Goal: Information Seeking & Learning: Learn about a topic

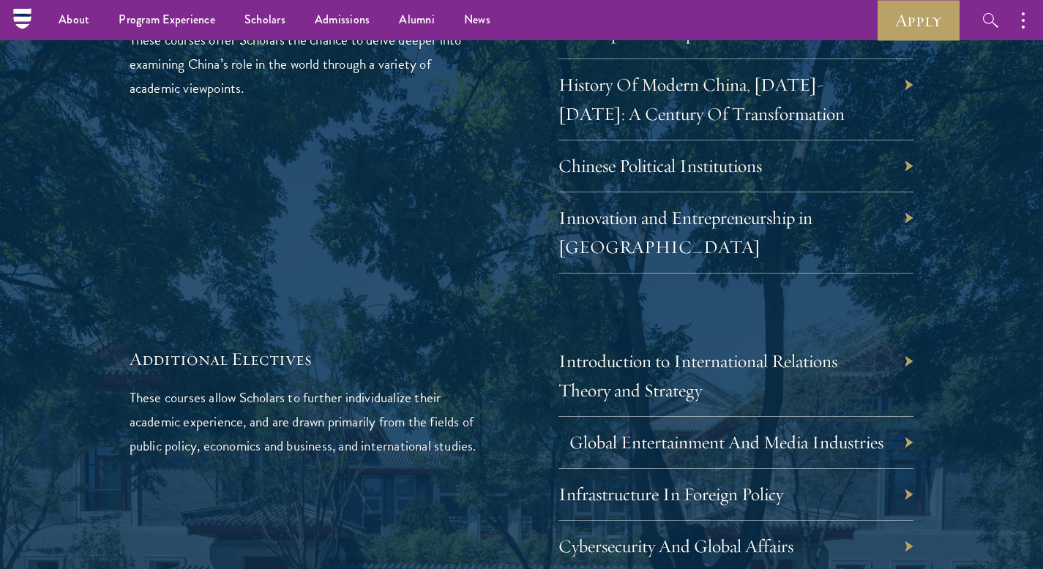
scroll to position [4210, 0]
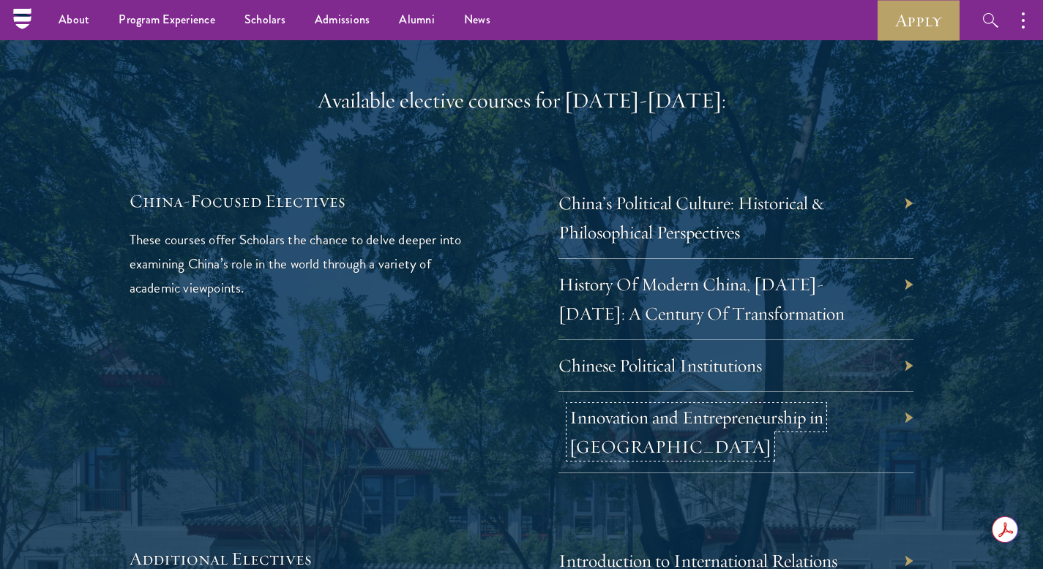
click at [683, 406] on link "Innovation and Entrepreneurship in China" at bounding box center [696, 432] width 254 height 52
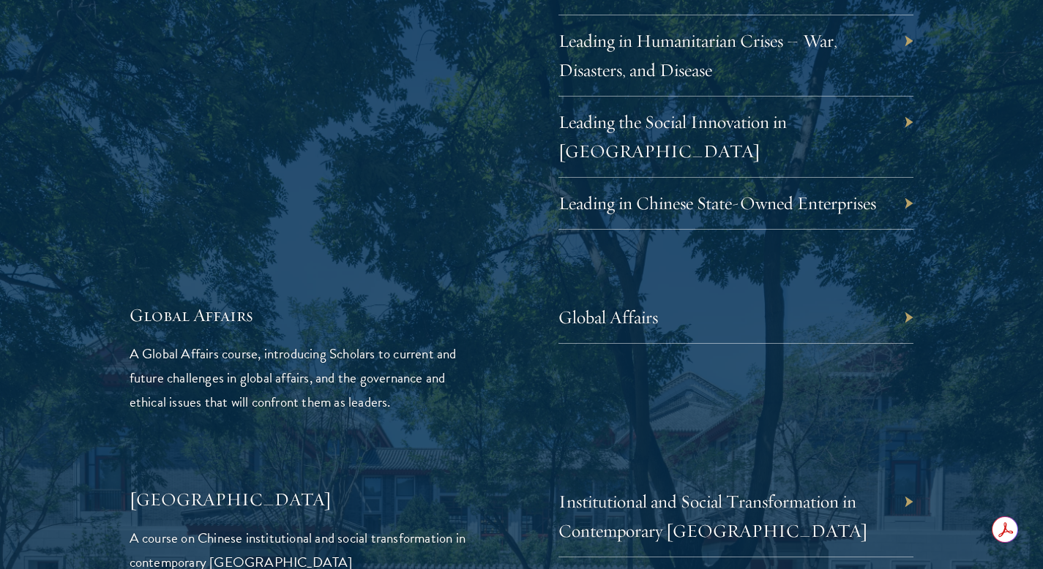
scroll to position [3224, 0]
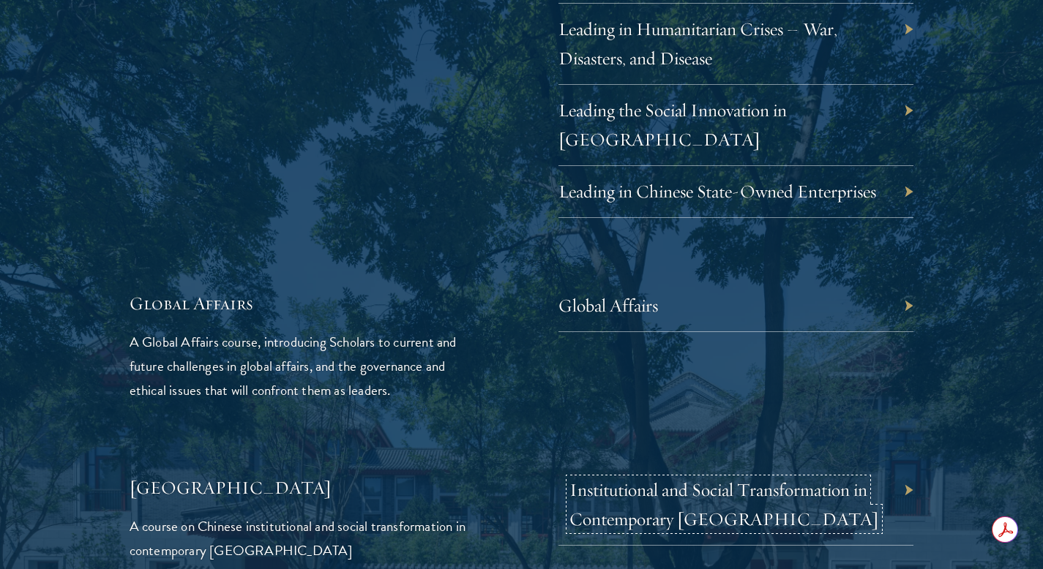
click at [680, 479] on link "Institutional and Social Transformation in Contemporary China" at bounding box center [724, 505] width 310 height 52
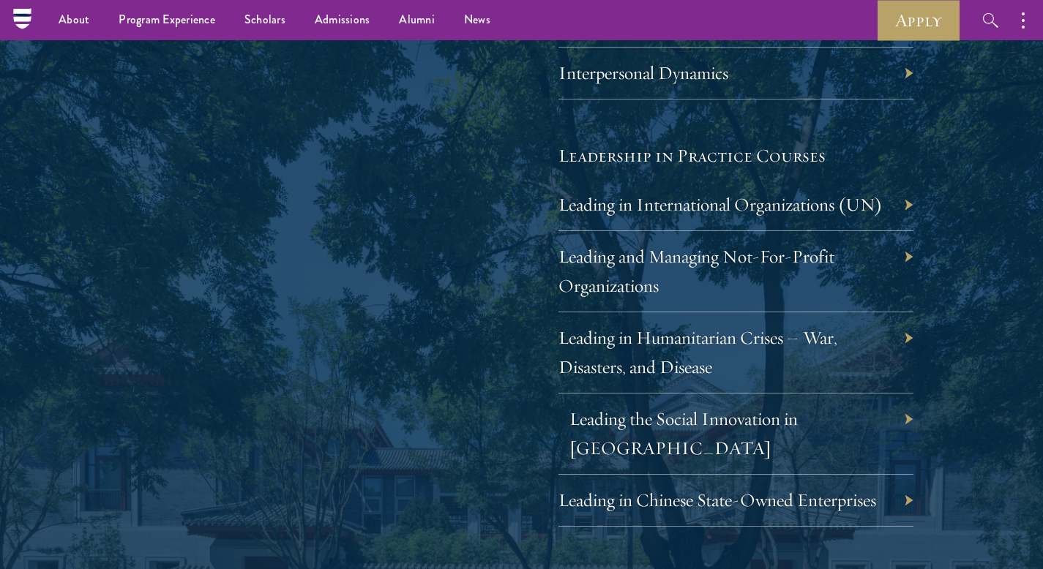
scroll to position [2914, 0]
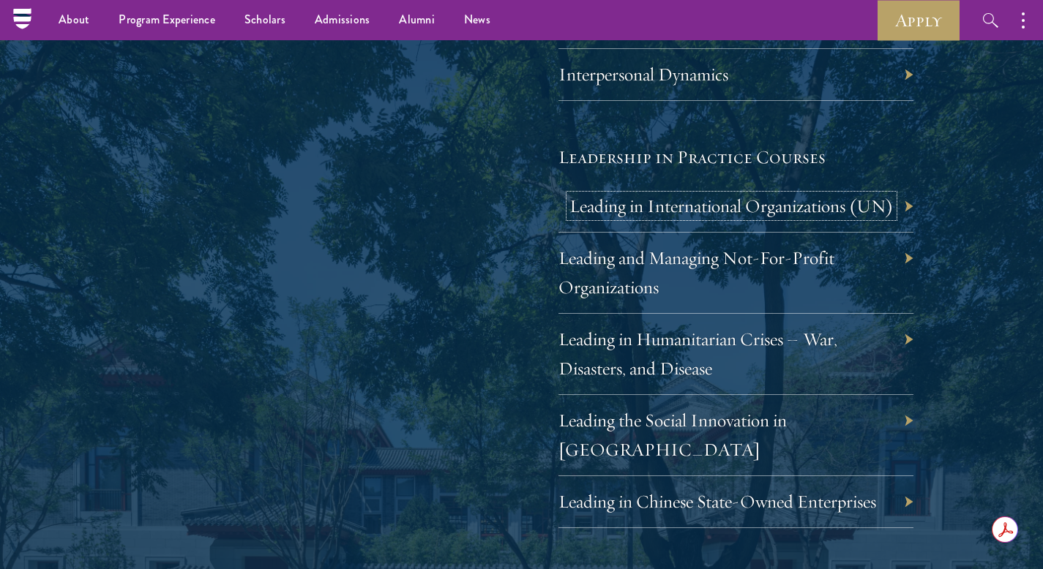
click at [730, 209] on link "Leading in International Organizations (UN)" at bounding box center [731, 206] width 324 height 23
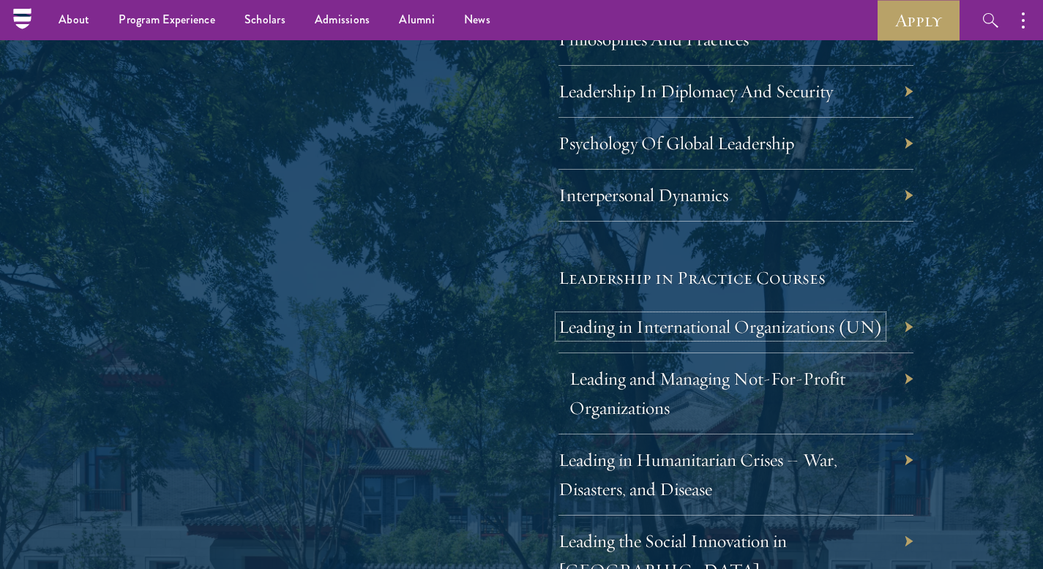
scroll to position [2761, 0]
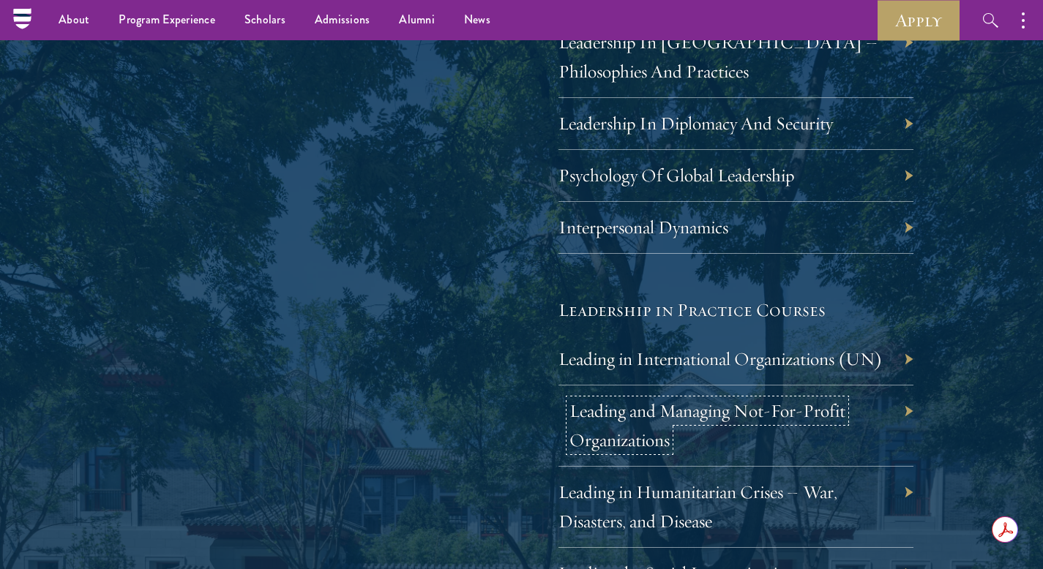
click at [692, 418] on link "Leading and Managing Not-For-Profit Organizations" at bounding box center [707, 426] width 276 height 52
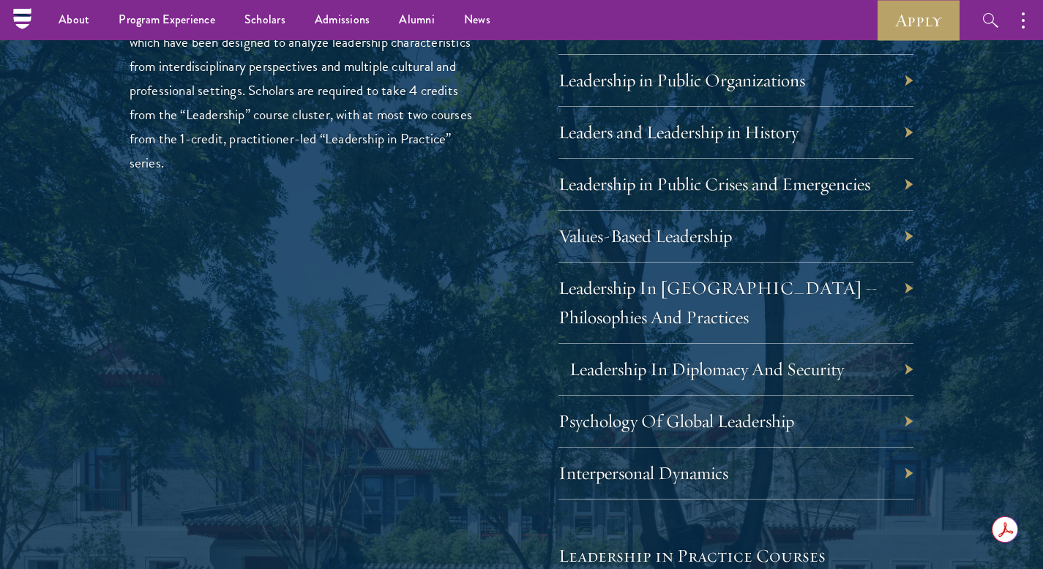
scroll to position [2489, 0]
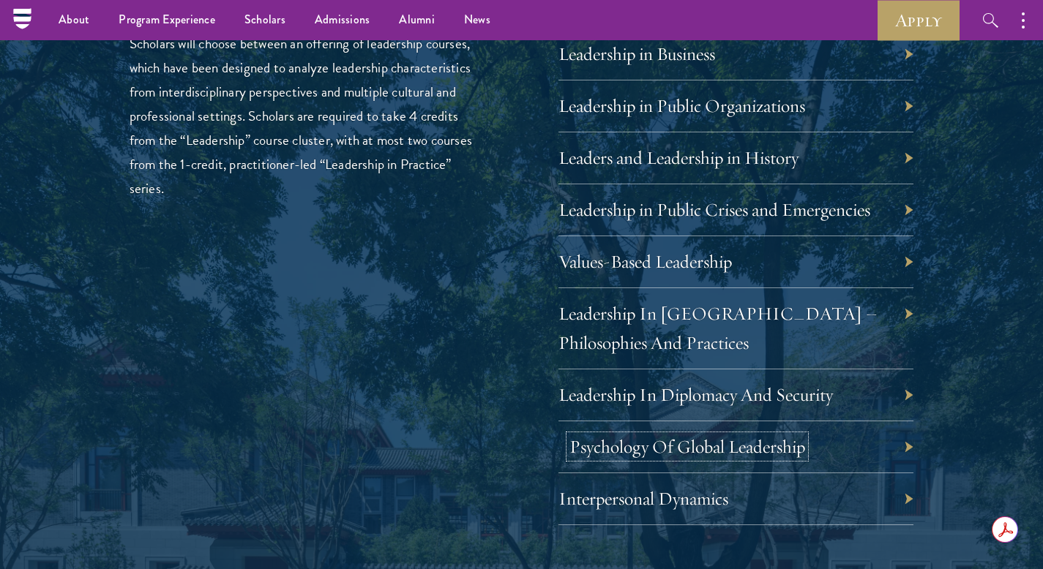
click at [700, 449] on link "Psychology Of Global Leadership" at bounding box center [687, 446] width 236 height 23
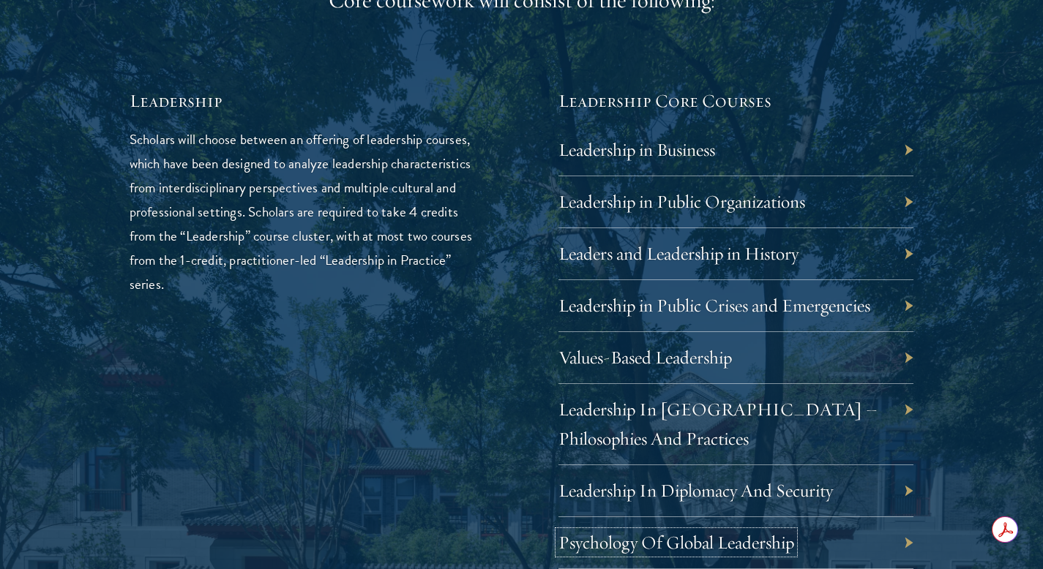
scroll to position [2437, 0]
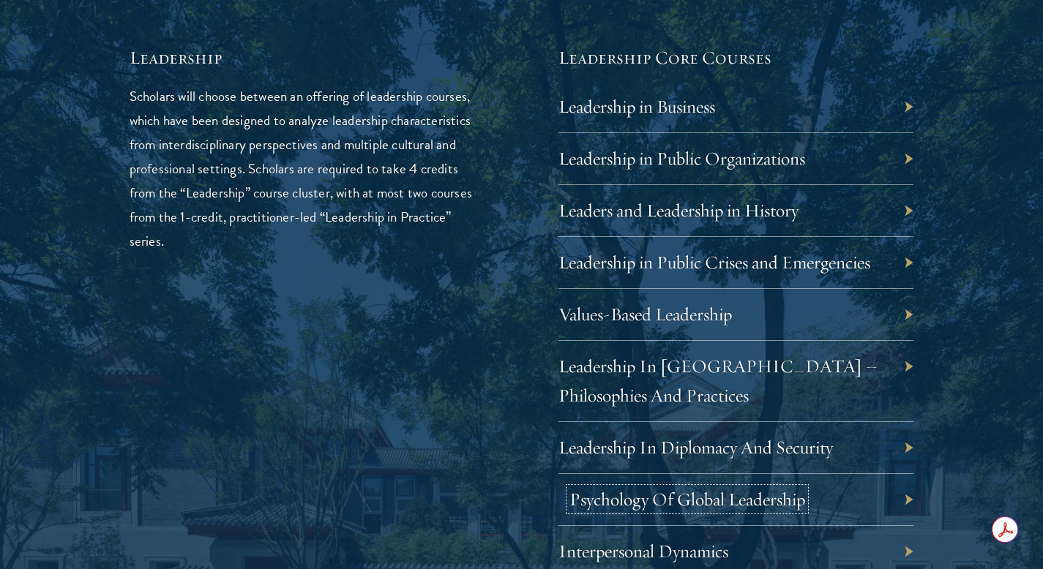
click at [620, 495] on link "Psychology Of Global Leadership" at bounding box center [687, 499] width 236 height 23
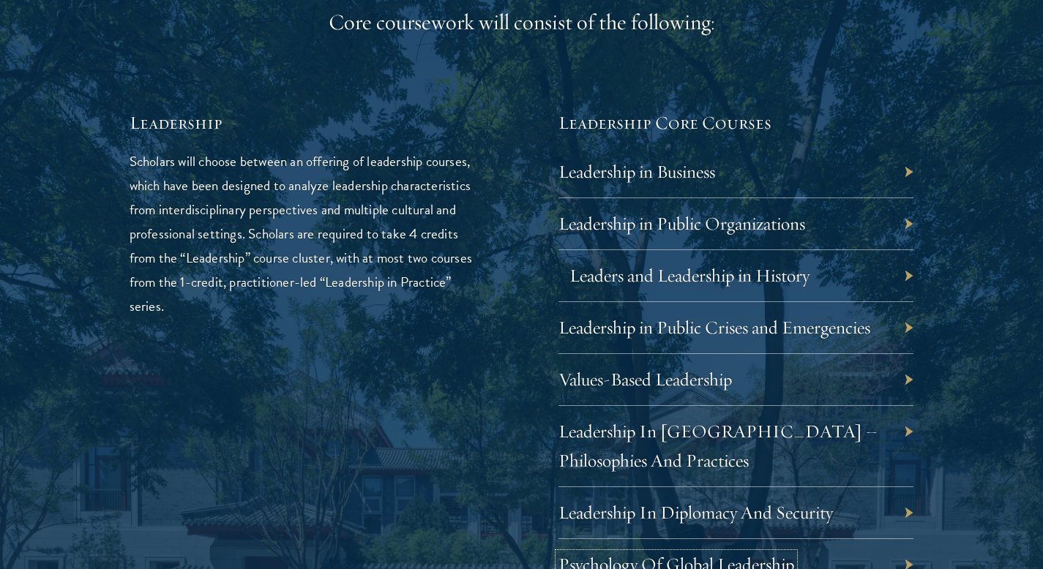
scroll to position [2407, 0]
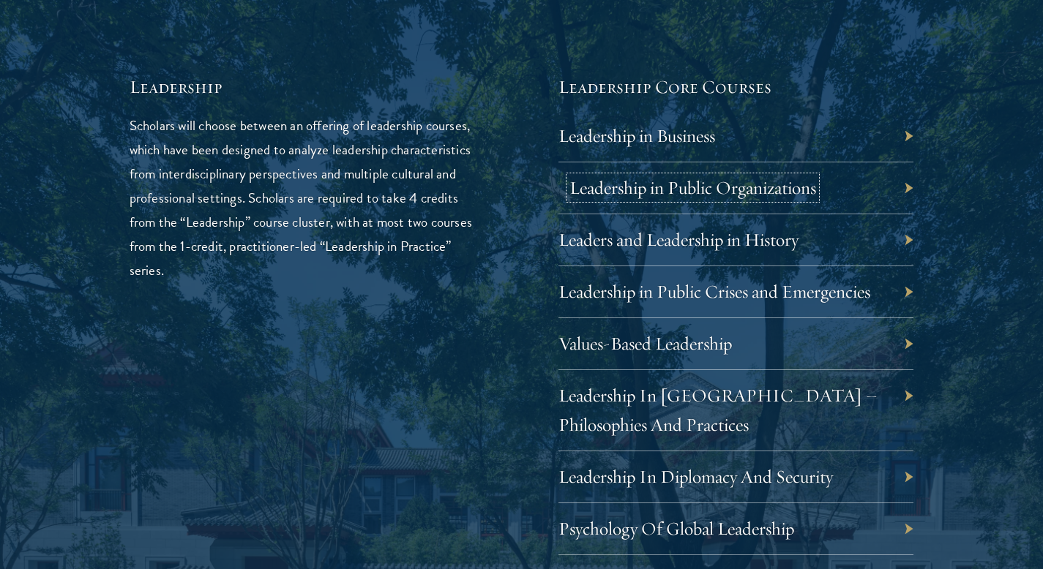
click at [645, 187] on link "Leadership in Public Organizations" at bounding box center [692, 187] width 247 height 23
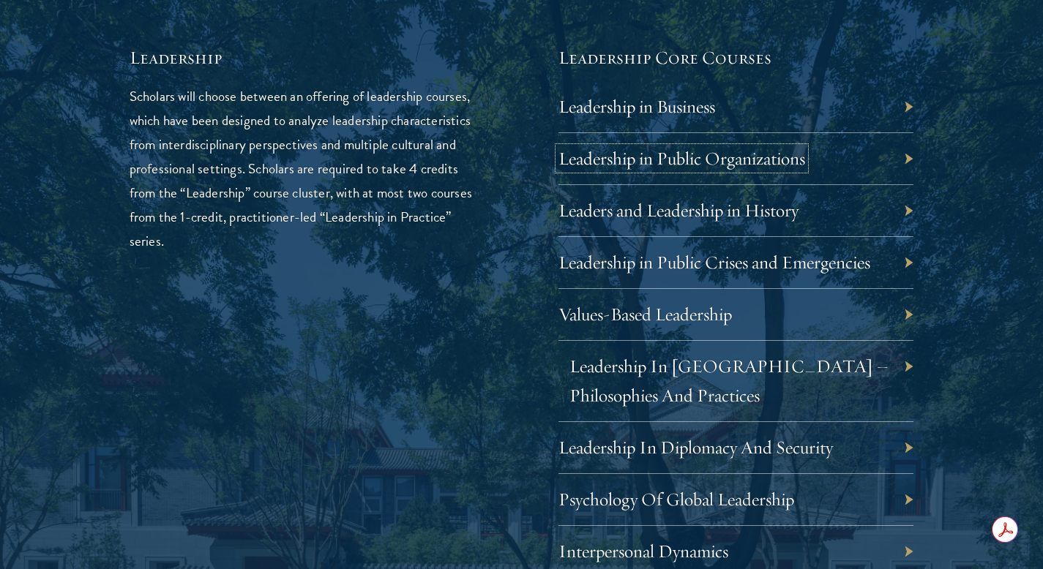
scroll to position [2445, 0]
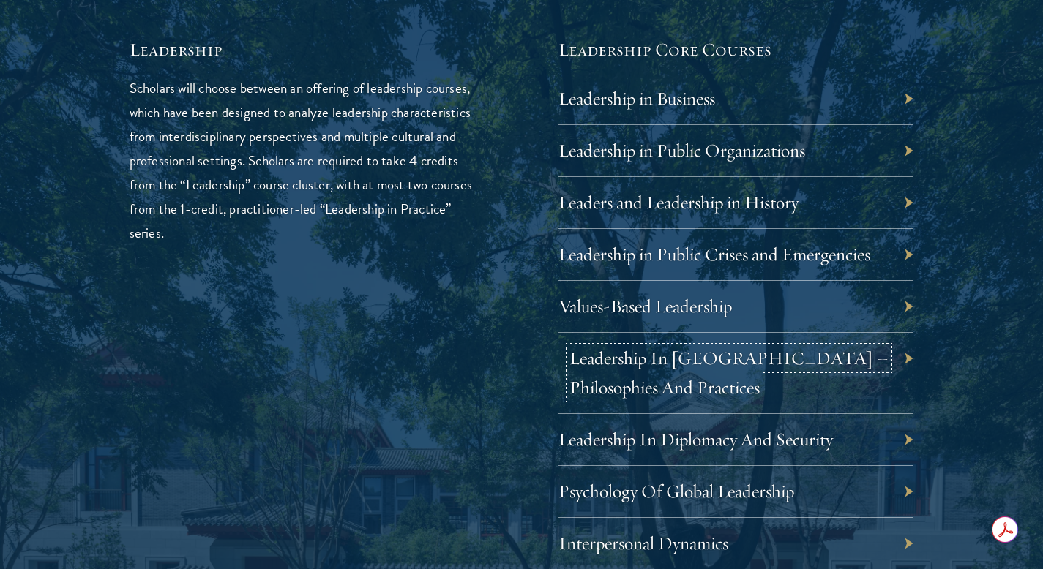
click at [627, 382] on link "Leadership In China – Philosophies And Practices" at bounding box center [728, 373] width 319 height 52
click at [688, 254] on link "Leadership in Public Crises and Emergencies" at bounding box center [725, 254] width 312 height 23
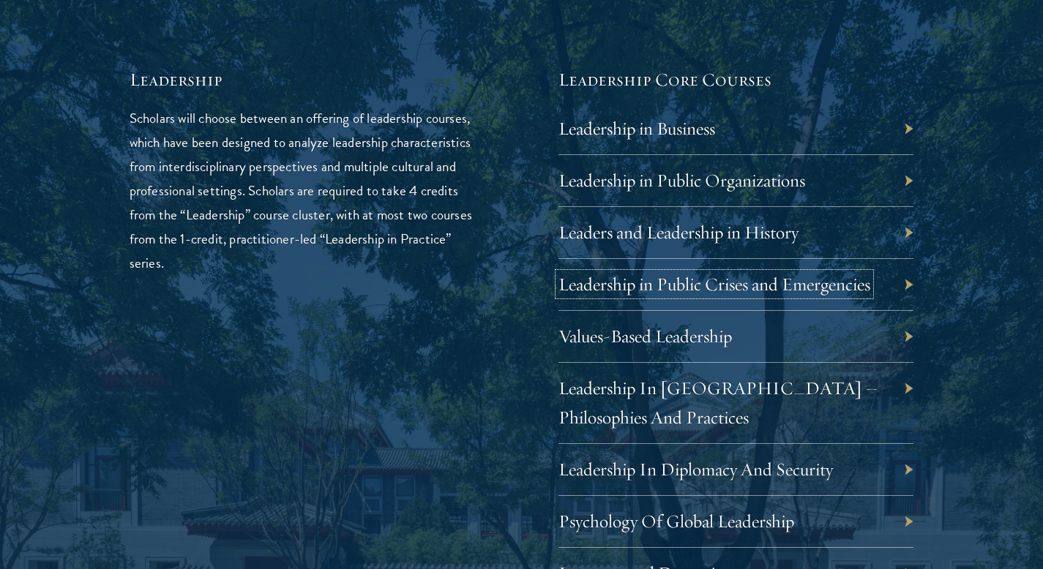
scroll to position [2429, 0]
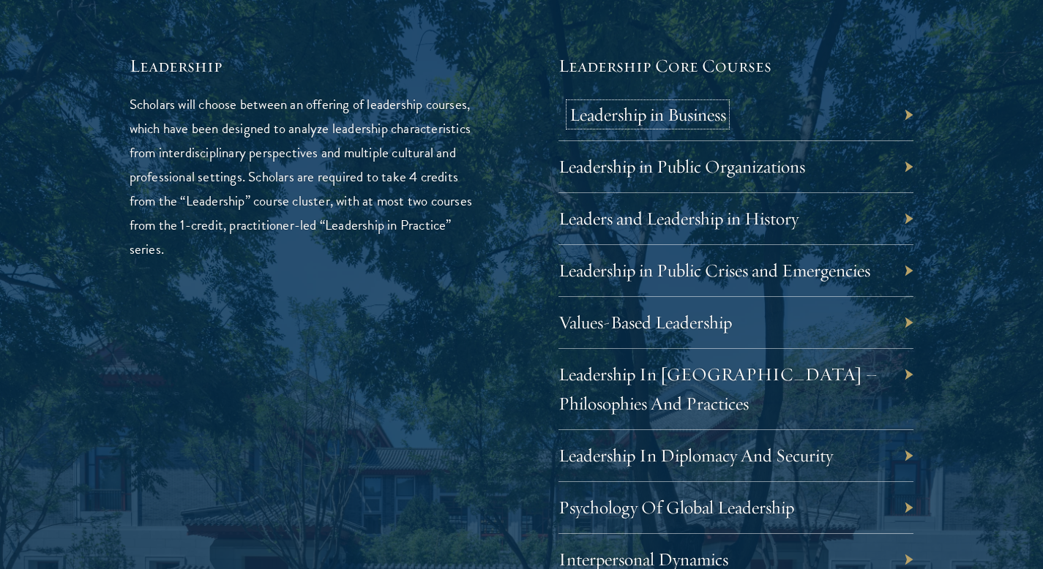
click at [659, 114] on link "Leadership in Business" at bounding box center [647, 114] width 157 height 23
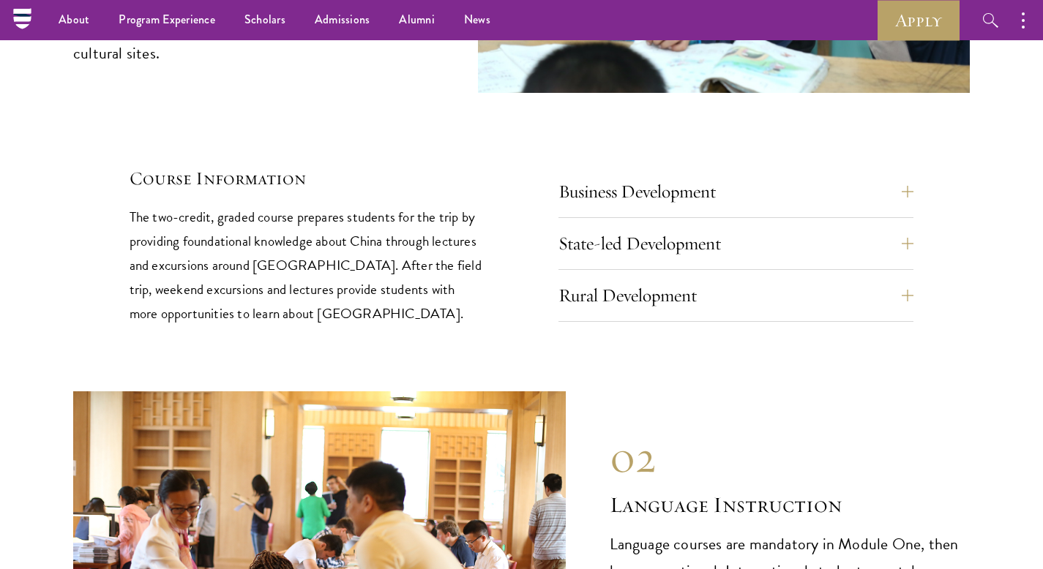
scroll to position [6096, 0]
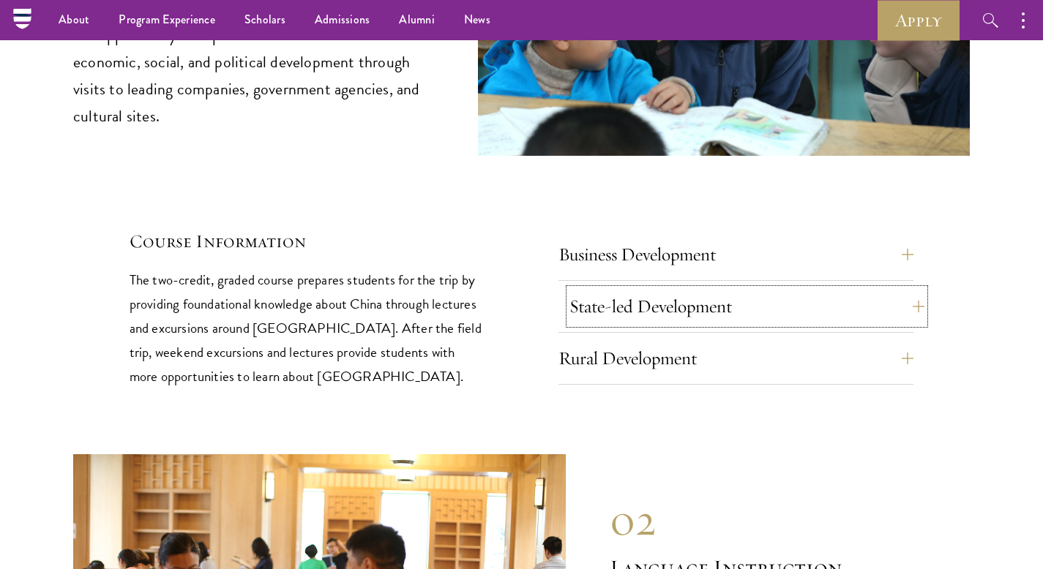
click at [646, 289] on button "State-led Development" at bounding box center [747, 306] width 356 height 35
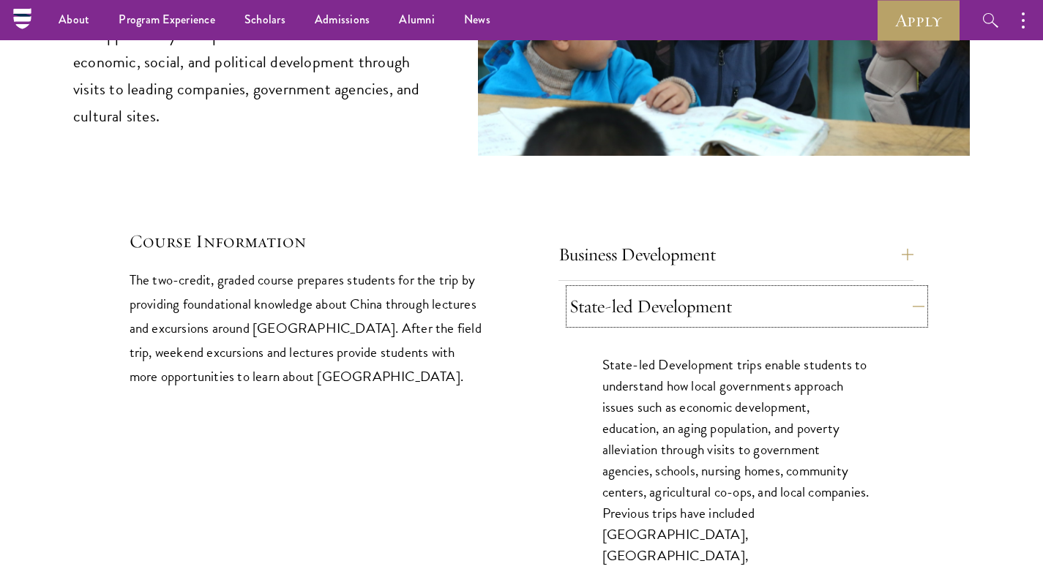
click at [648, 289] on button "State-led Development" at bounding box center [747, 306] width 356 height 35
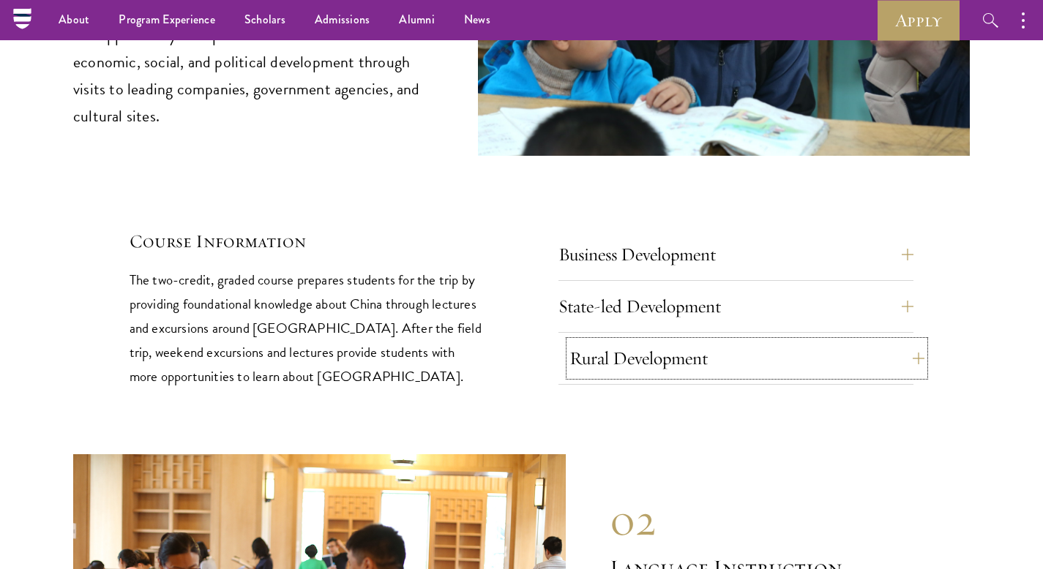
click at [659, 341] on button "Rural Development" at bounding box center [747, 358] width 356 height 35
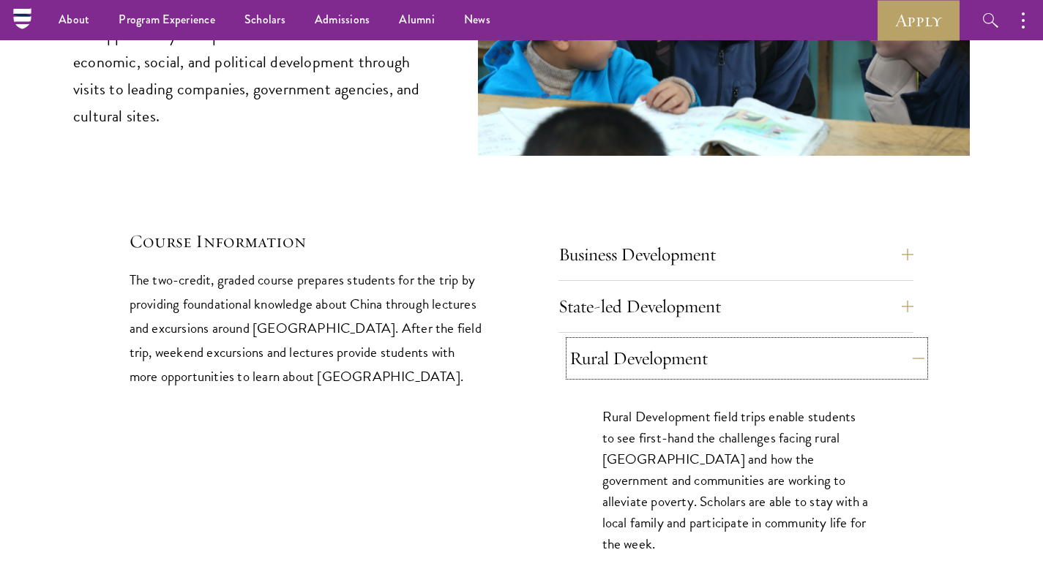
click at [659, 341] on button "Rural Development" at bounding box center [747, 358] width 356 height 35
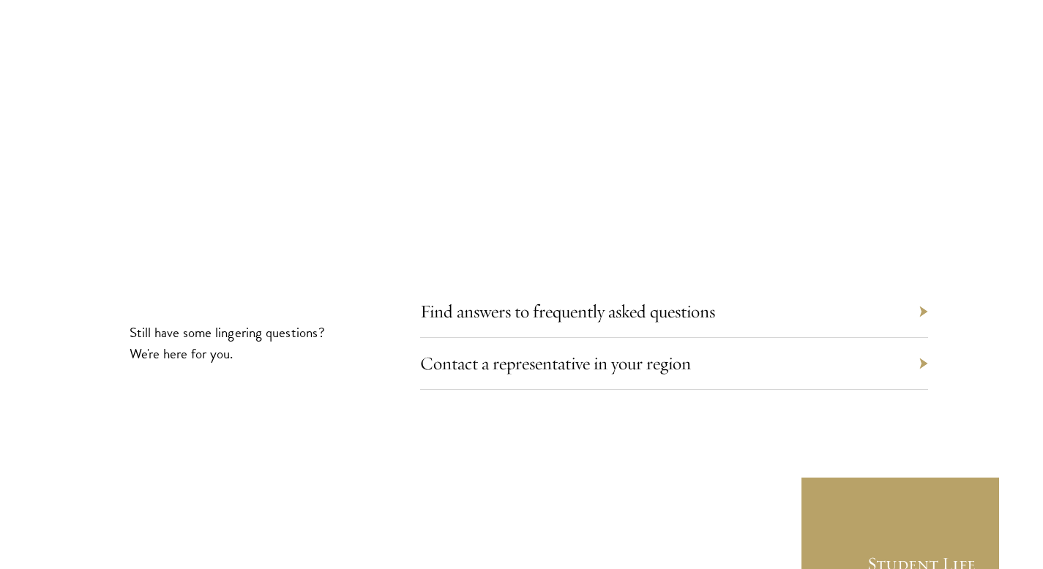
scroll to position [7853, 0]
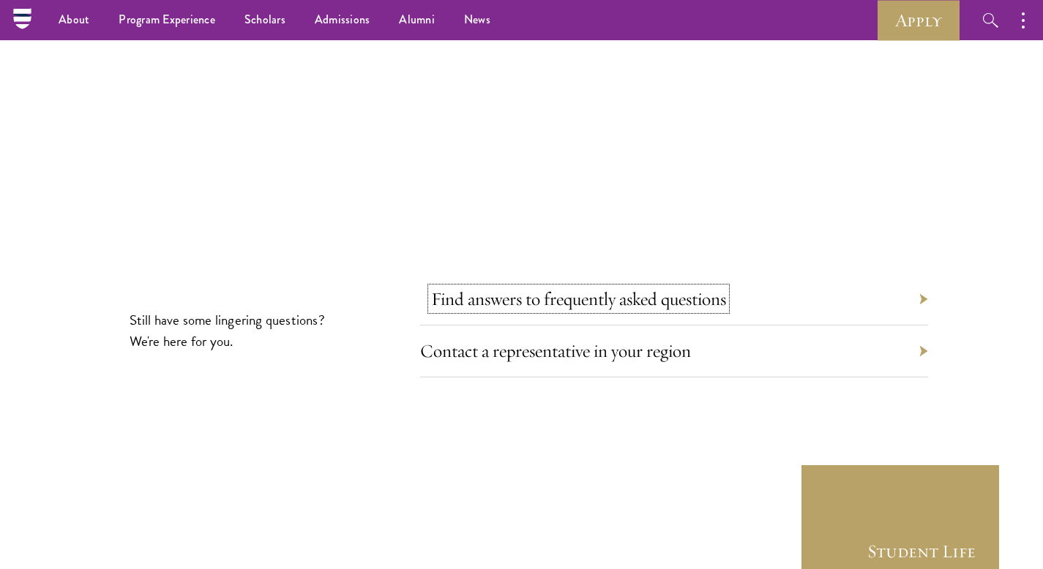
click at [629, 288] on link "Find answers to frequently asked questions" at bounding box center [578, 299] width 295 height 23
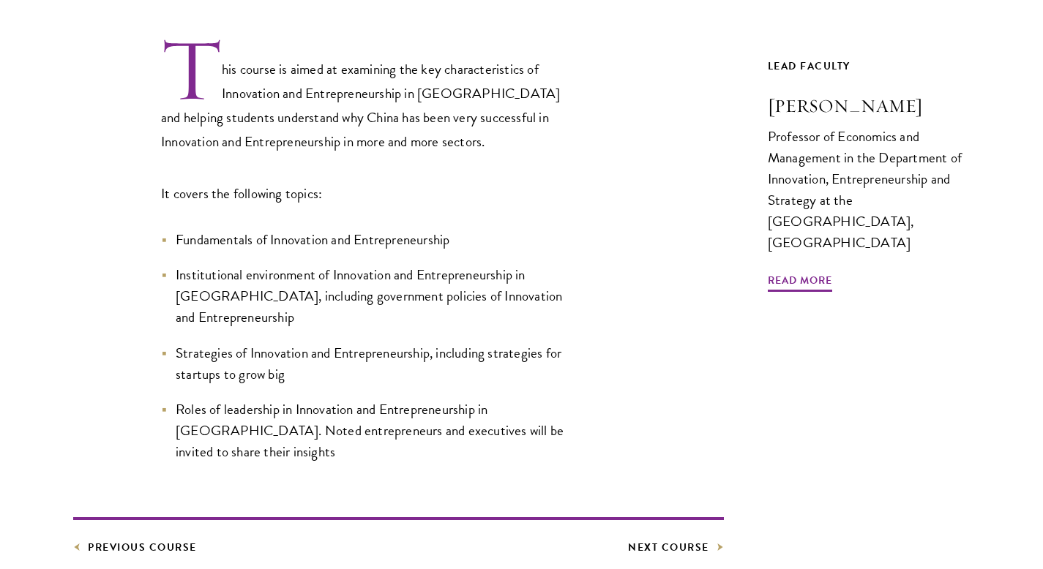
scroll to position [503, 0]
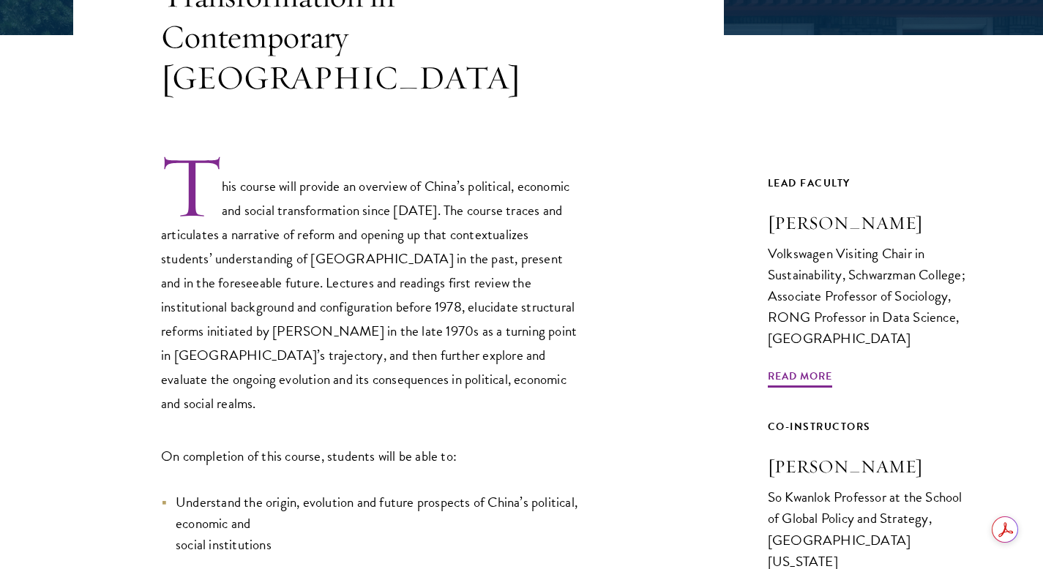
scroll to position [420, 0]
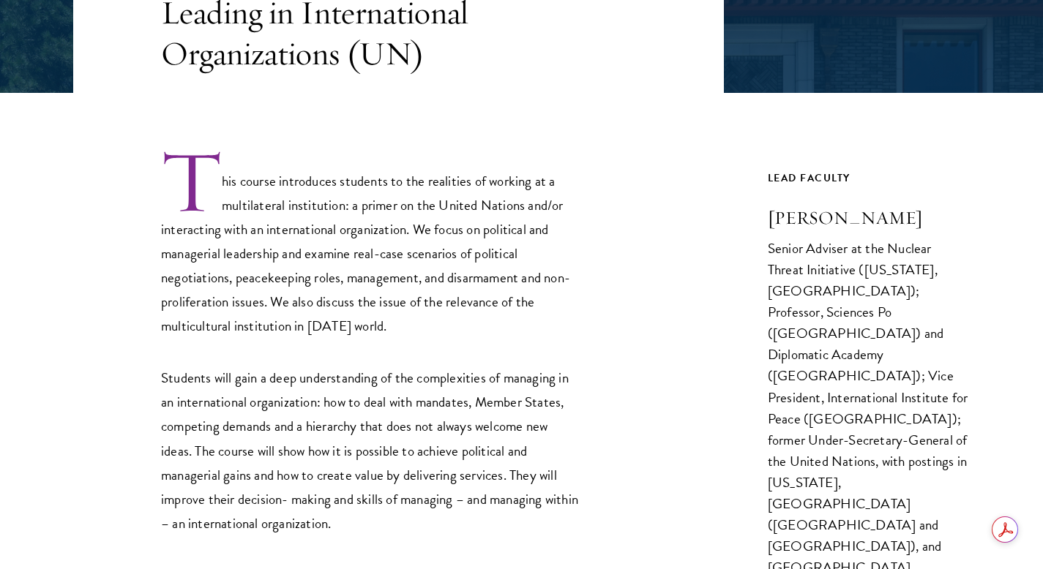
scroll to position [364, 0]
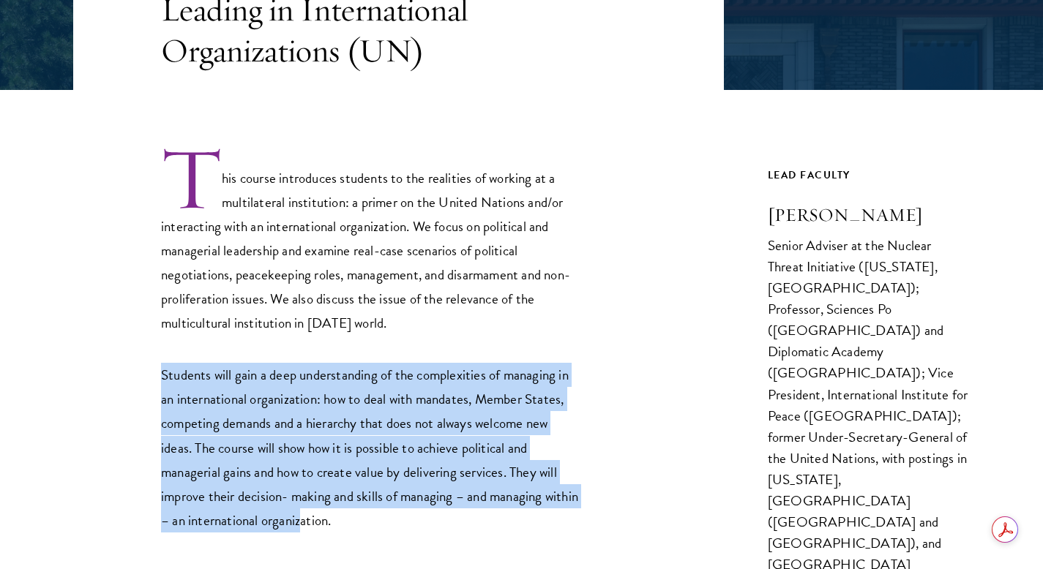
drag, startPoint x: 413, startPoint y: 337, endPoint x: 340, endPoint y: 528, distance: 204.5
click at [340, 528] on div "This course introduces students to the realities of working at a multilateral i…" at bounding box center [369, 339] width 417 height 388
click at [340, 528] on p "Students will gain a deep understanding of the complexities of managing in an i…" at bounding box center [369, 447] width 417 height 169
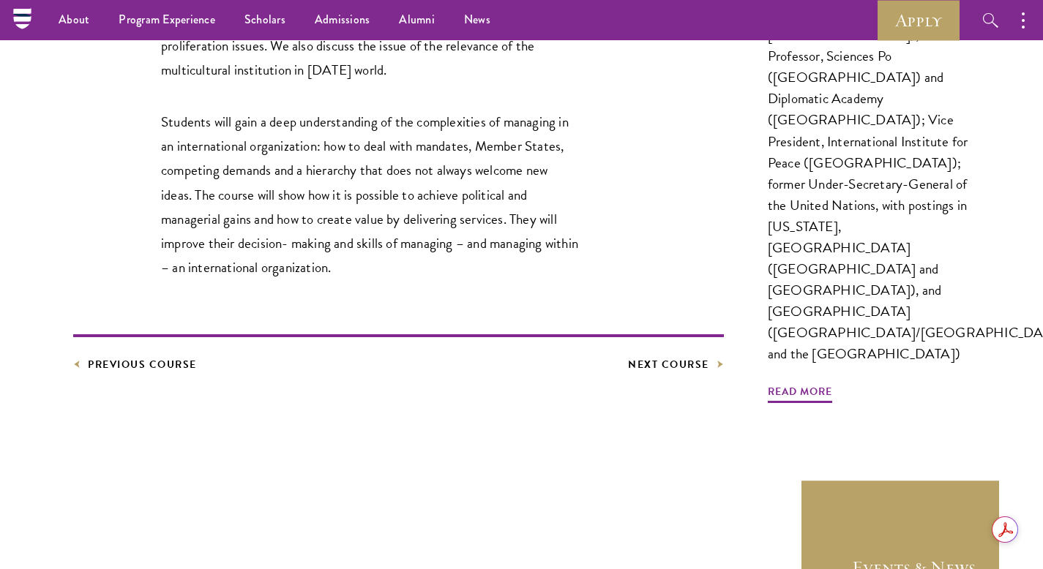
scroll to position [614, 0]
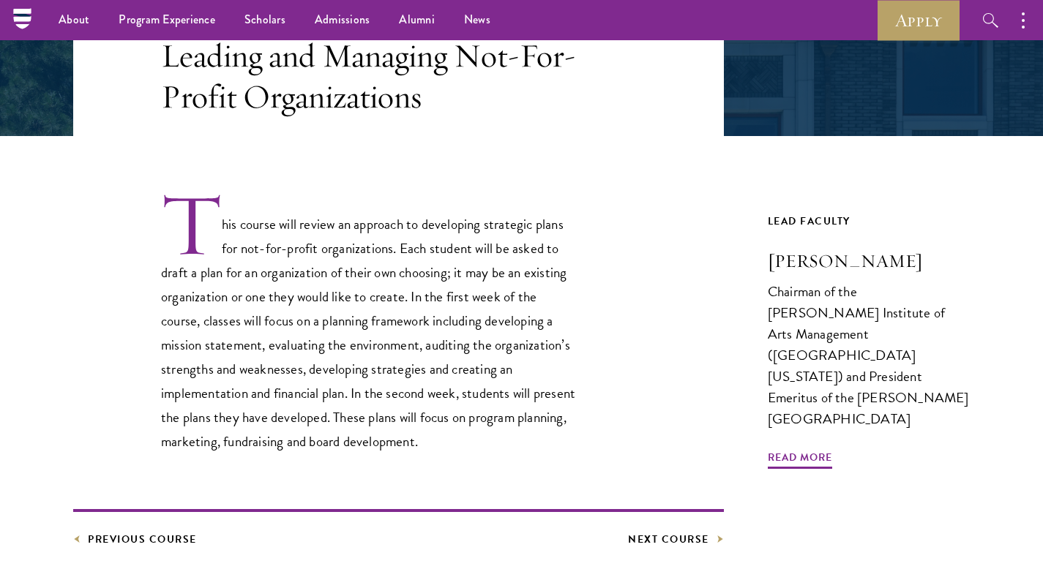
scroll to position [241, 0]
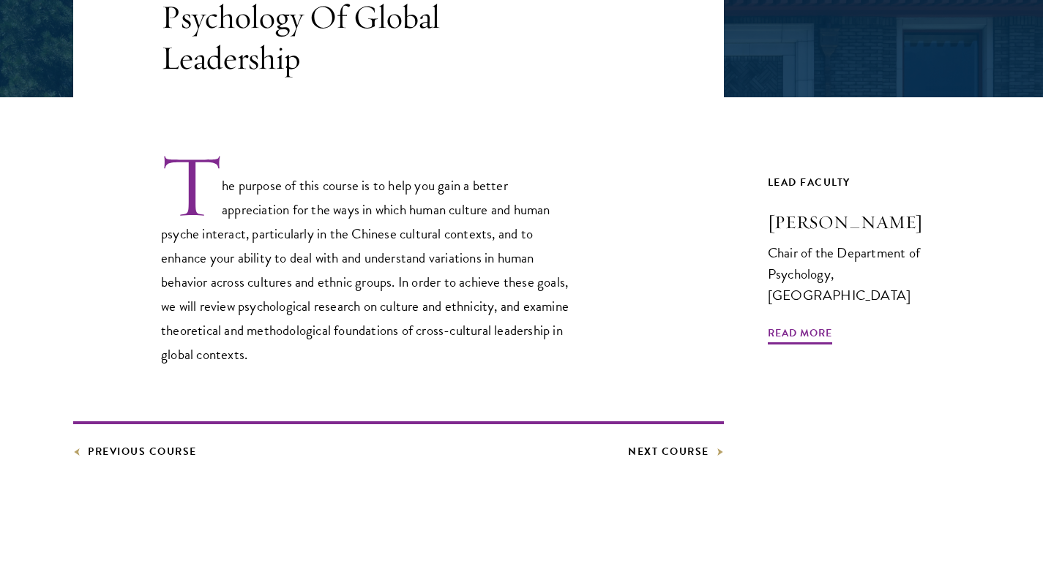
scroll to position [389, 0]
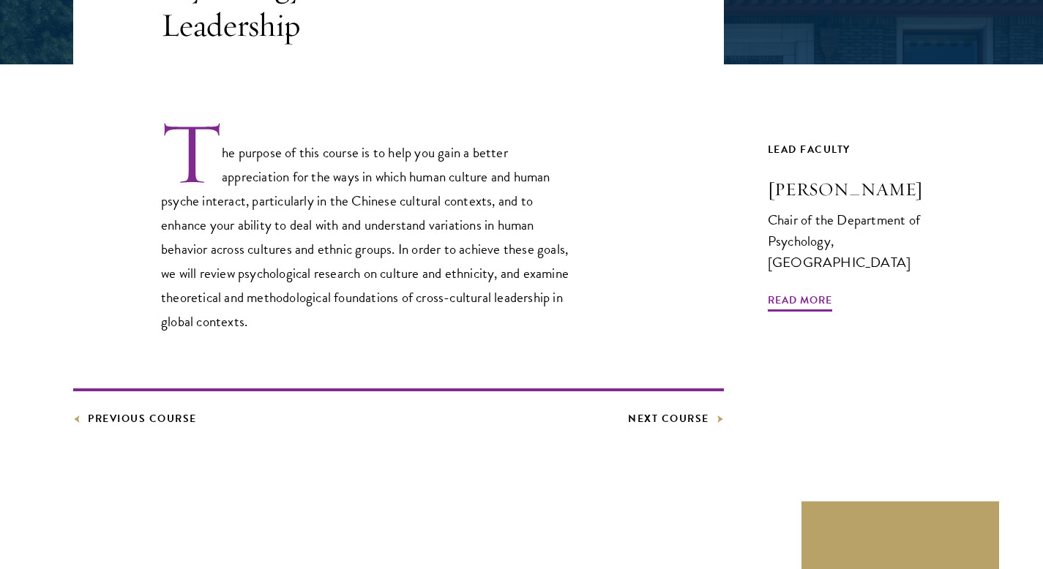
click at [340, 229] on p "The purpose of this course is to help you gain a better appreciation for the wa…" at bounding box center [369, 226] width 417 height 214
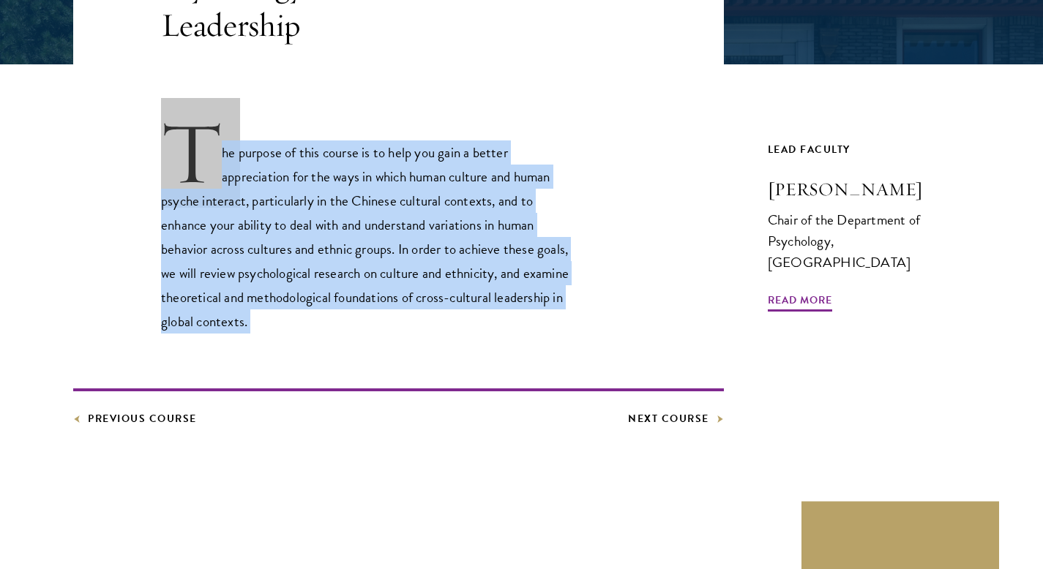
click at [340, 229] on p "The purpose of this course is to help you gain a better appreciation for the wa…" at bounding box center [369, 226] width 417 height 214
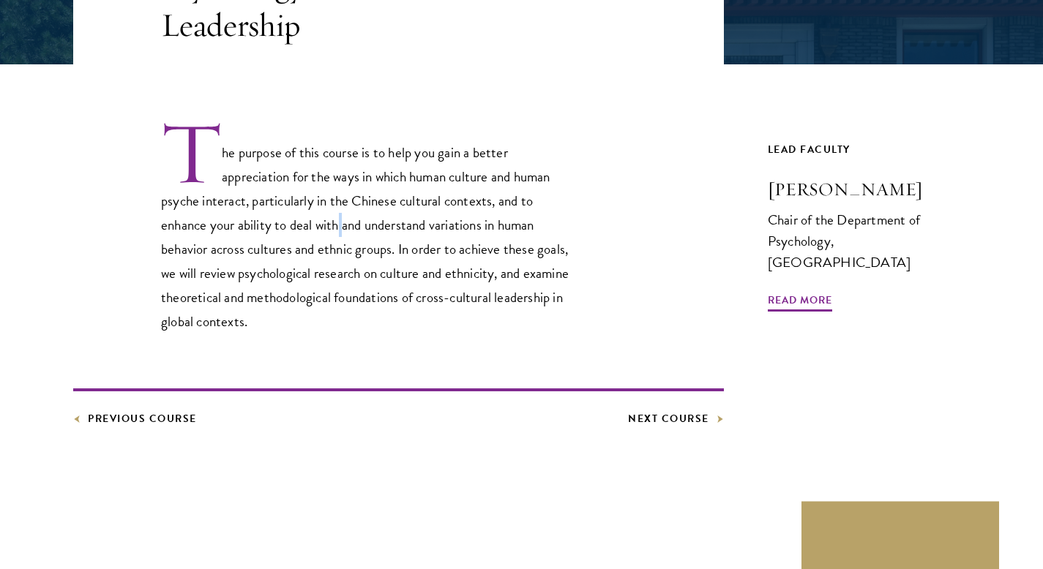
click at [340, 229] on p "The purpose of this course is to help you gain a better appreciation for the wa…" at bounding box center [369, 226] width 417 height 214
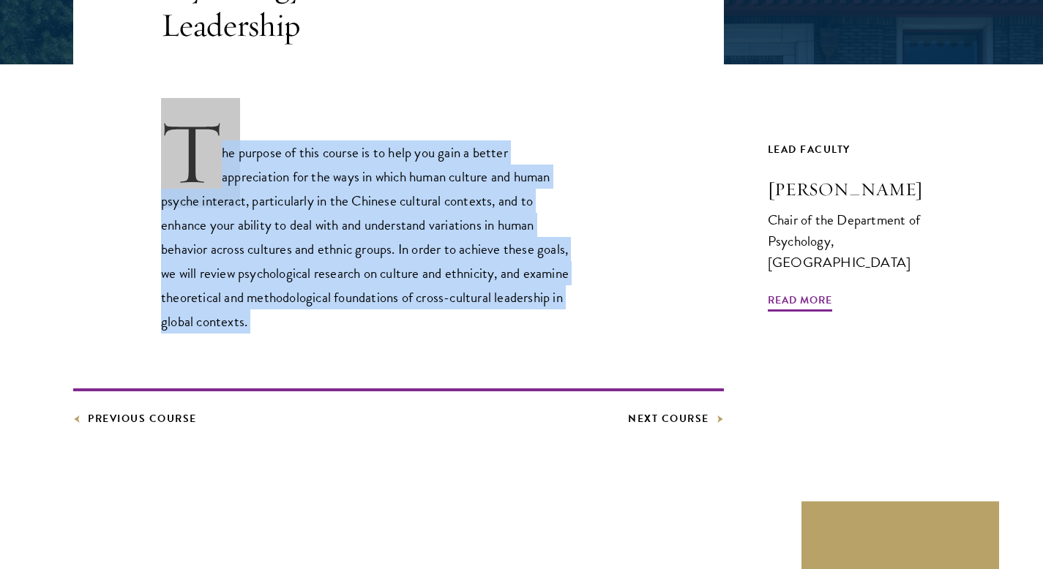
click at [340, 229] on p "The purpose of this course is to help you gain a better appreciation for the wa…" at bounding box center [369, 226] width 417 height 214
click at [399, 249] on p "The purpose of this course is to help you gain a better appreciation for the wa…" at bounding box center [369, 226] width 417 height 214
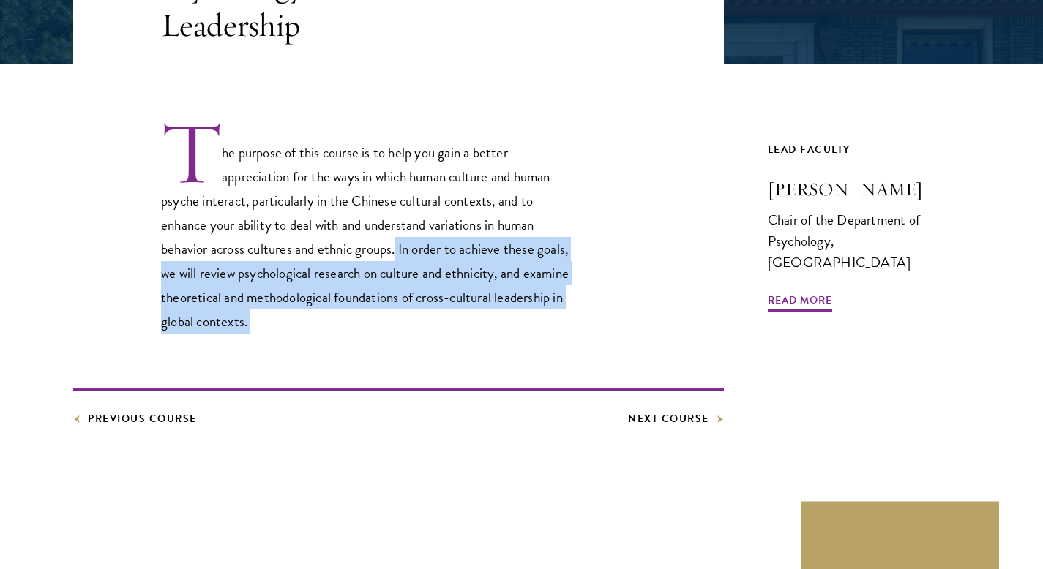
drag, startPoint x: 399, startPoint y: 249, endPoint x: 413, endPoint y: 320, distance: 73.2
click at [413, 320] on p "The purpose of this course is to help you gain a better appreciation for the wa…" at bounding box center [369, 226] width 417 height 214
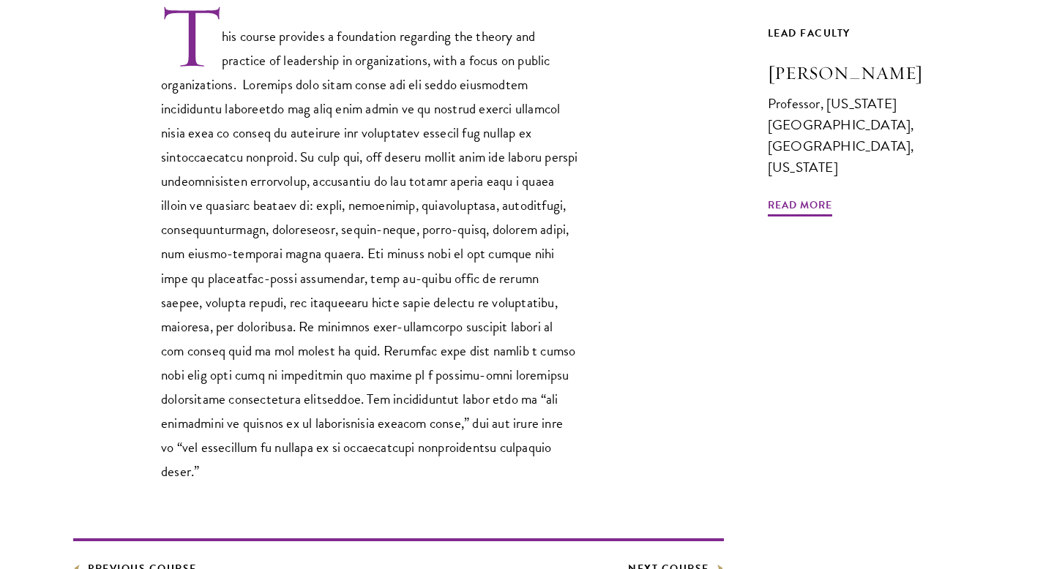
scroll to position [507, 0]
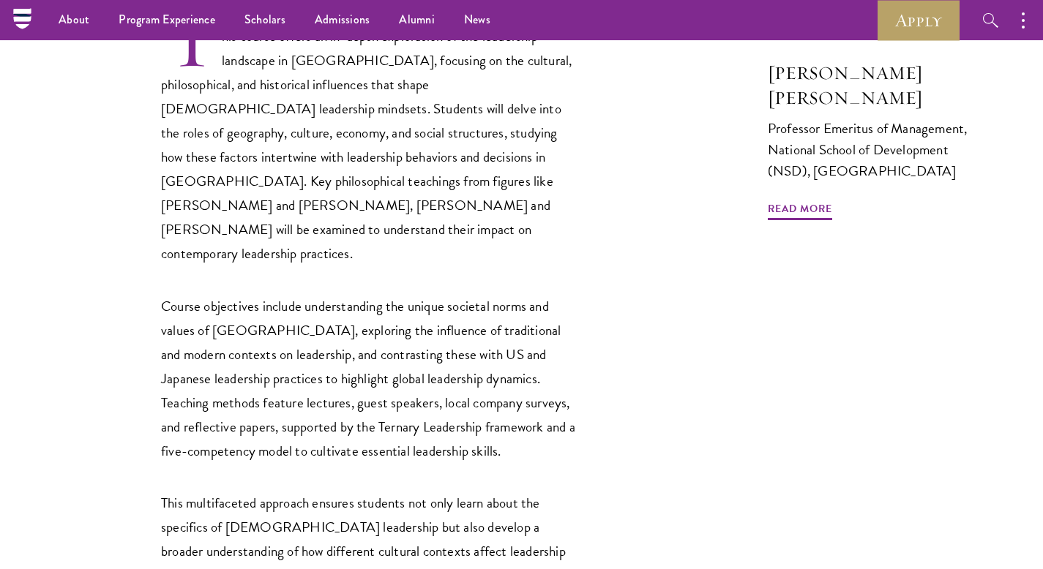
scroll to position [525, 0]
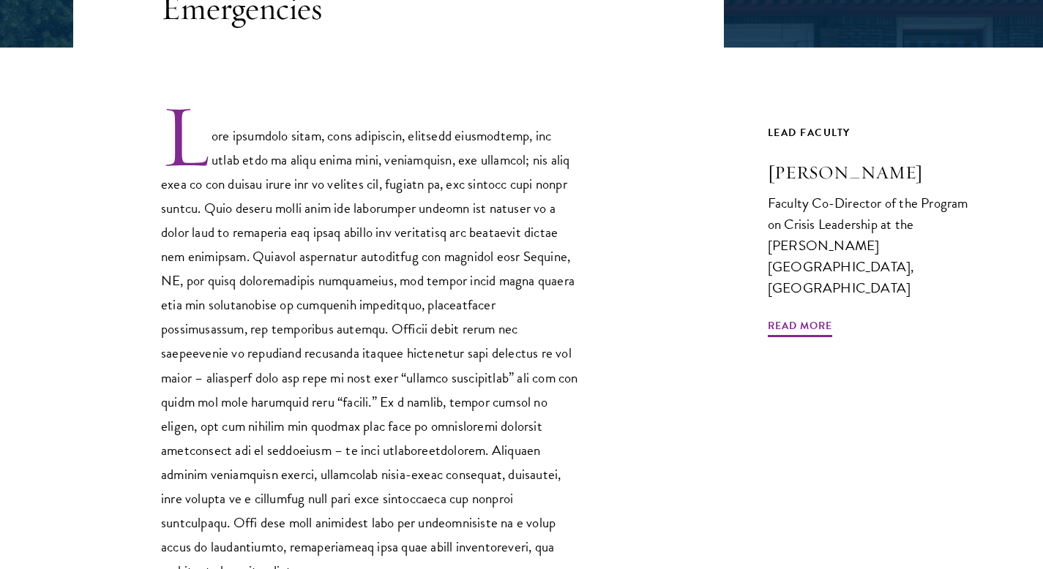
scroll to position [410, 0]
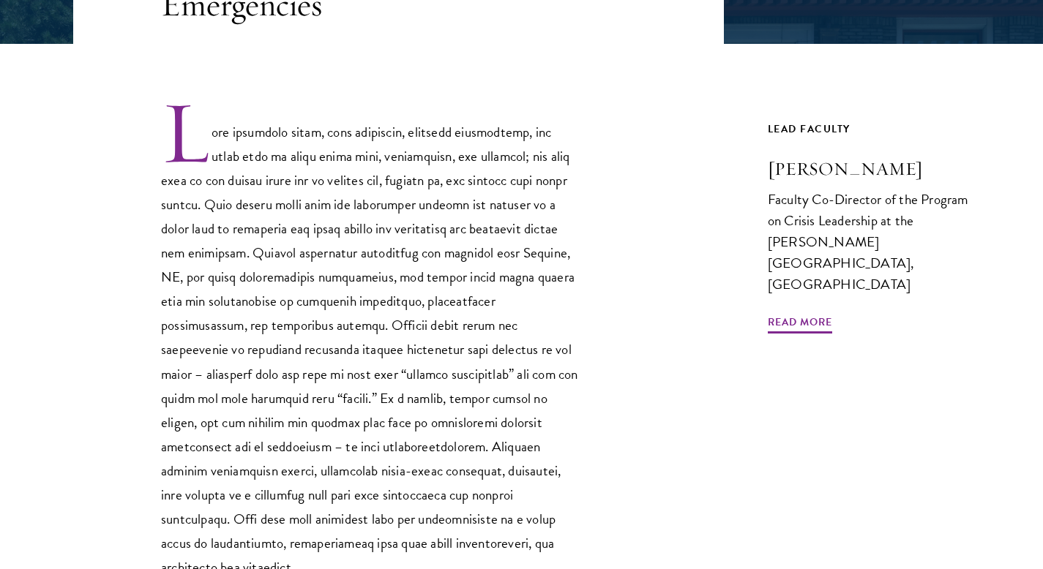
click at [481, 278] on p at bounding box center [369, 339] width 417 height 481
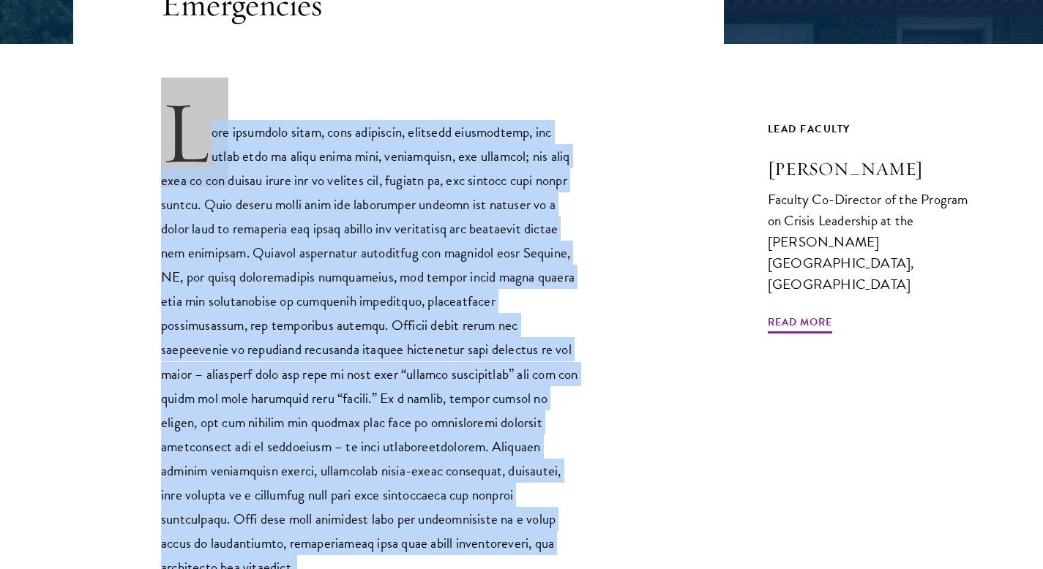
click at [481, 278] on p at bounding box center [369, 339] width 417 height 481
click at [452, 278] on p at bounding box center [369, 339] width 417 height 481
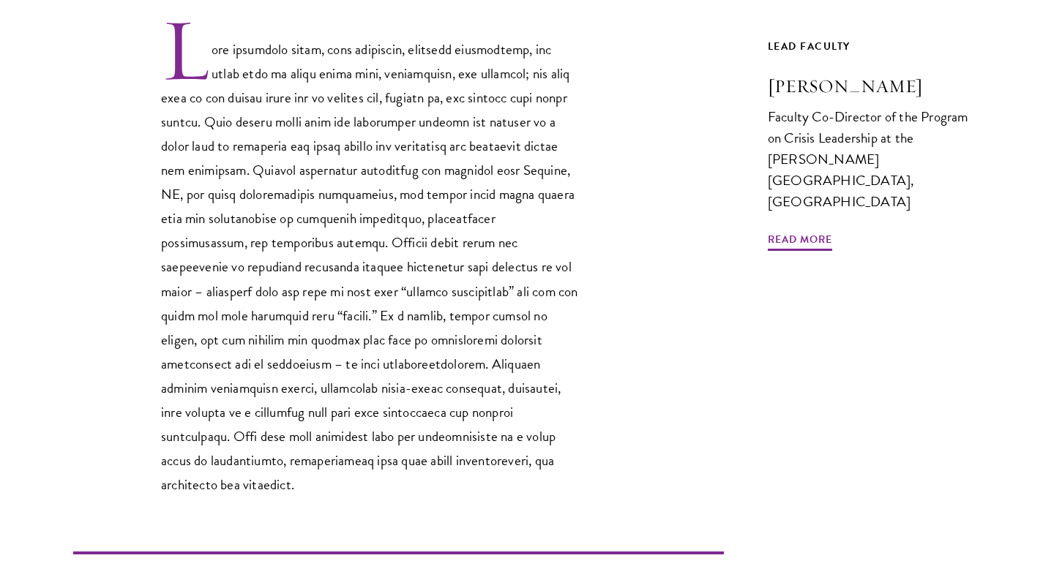
scroll to position [536, 0]
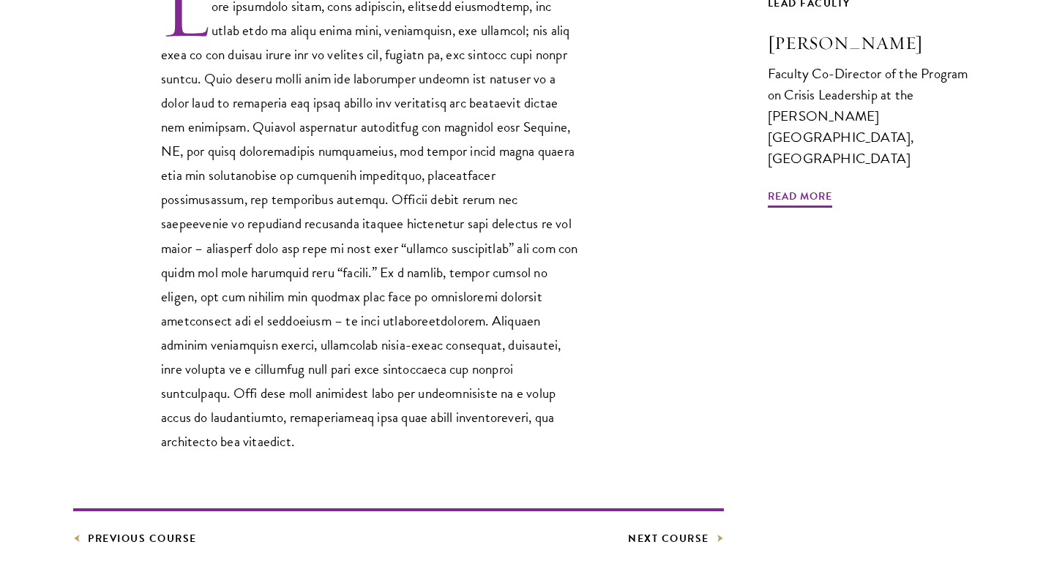
click at [452, 278] on p at bounding box center [369, 213] width 417 height 481
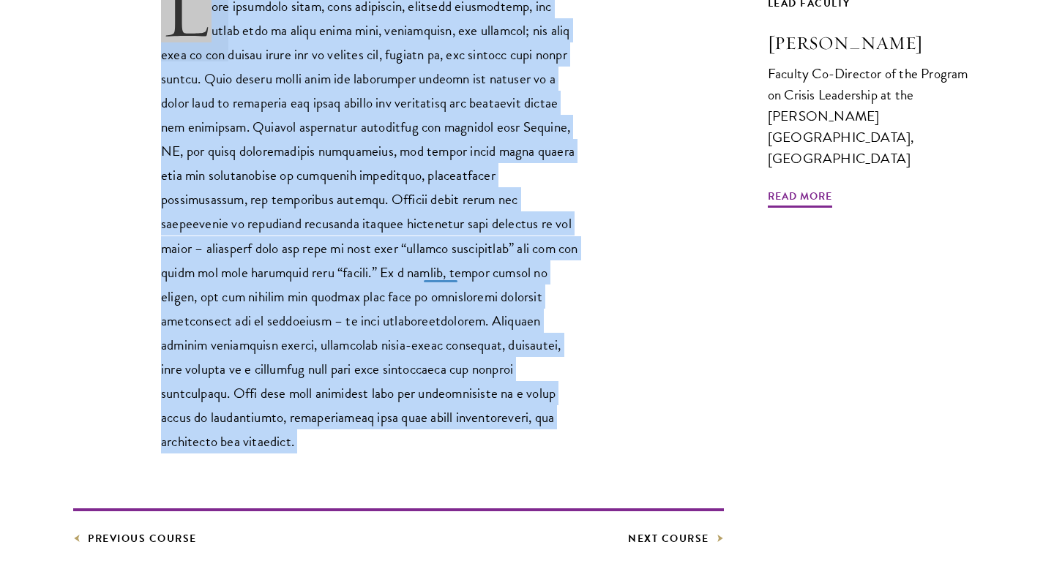
click at [452, 278] on p at bounding box center [369, 213] width 417 height 481
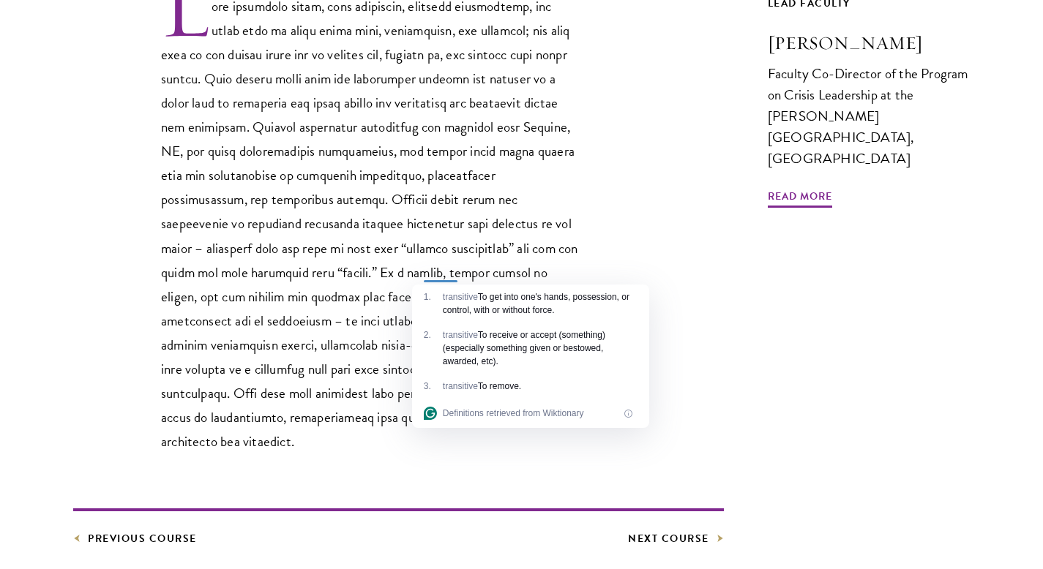
click at [451, 279] on p at bounding box center [369, 213] width 417 height 481
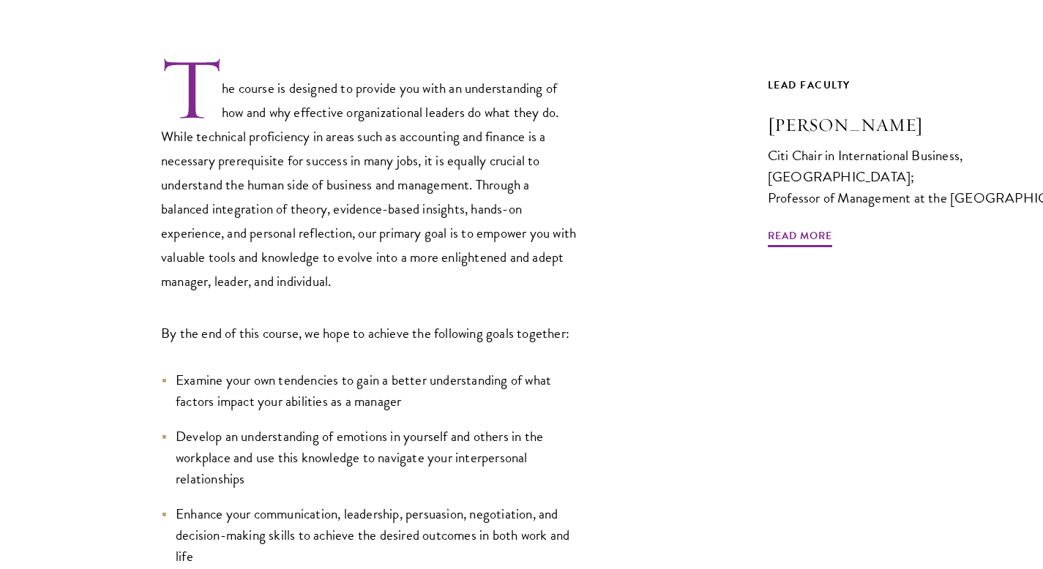
scroll to position [901, 0]
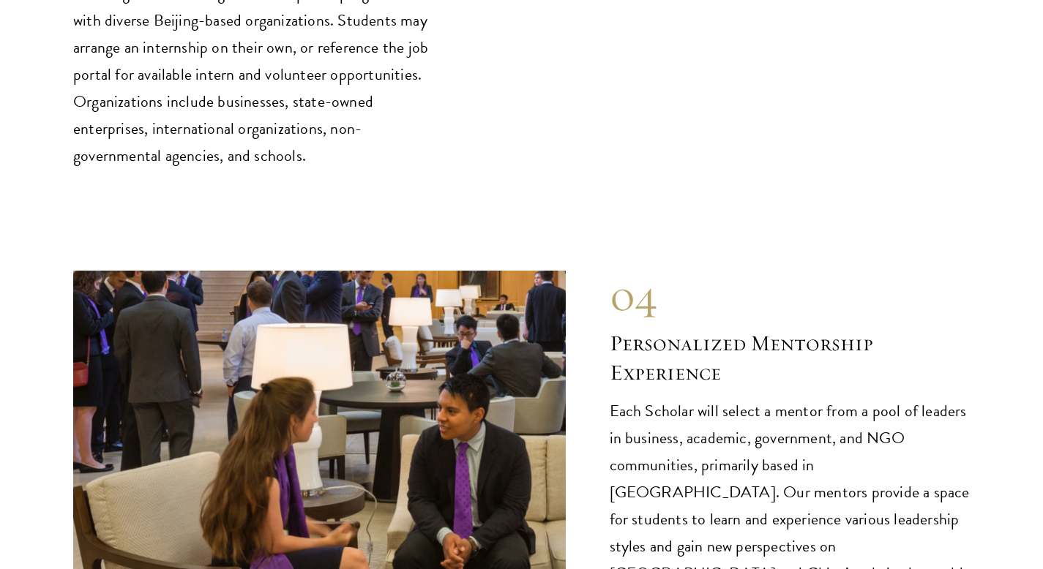
scroll to position [7403, 0]
